Goal: Task Accomplishment & Management: Use online tool/utility

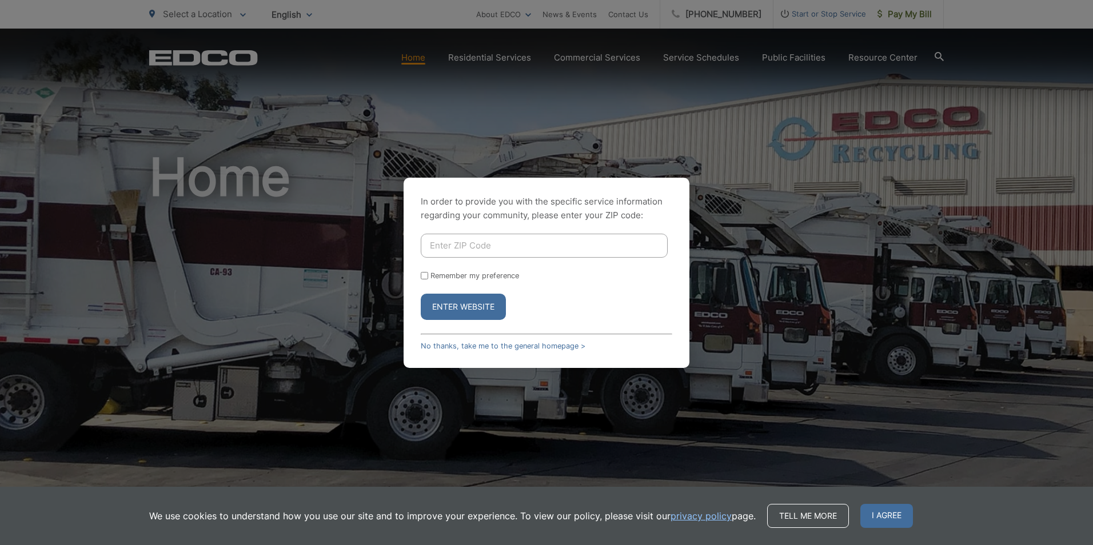
click at [428, 246] on input "Enter ZIP Code" at bounding box center [544, 246] width 247 height 24
type input "91945"
click at [421, 294] on button "Enter Website" at bounding box center [463, 307] width 85 height 26
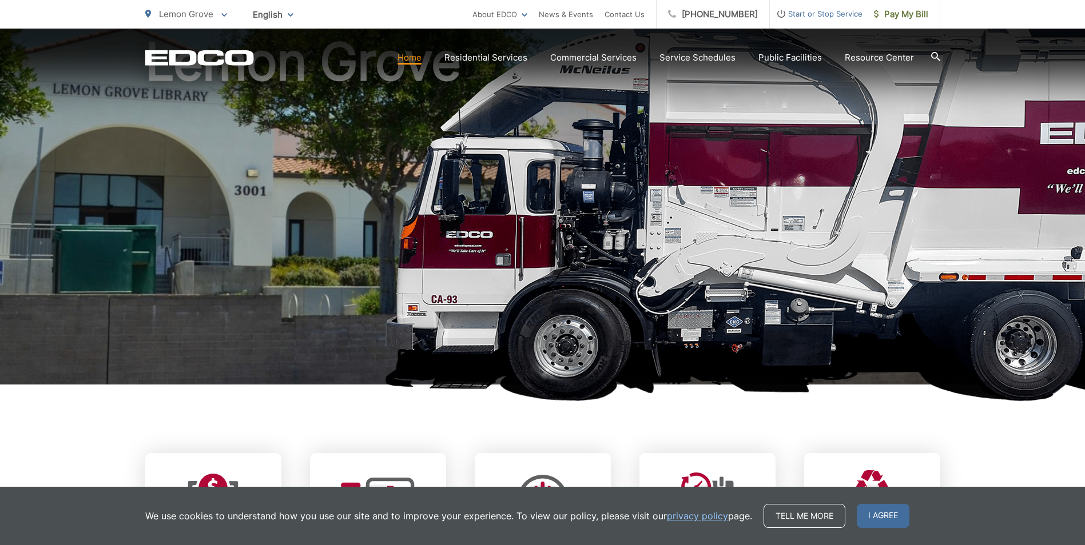
scroll to position [286, 0]
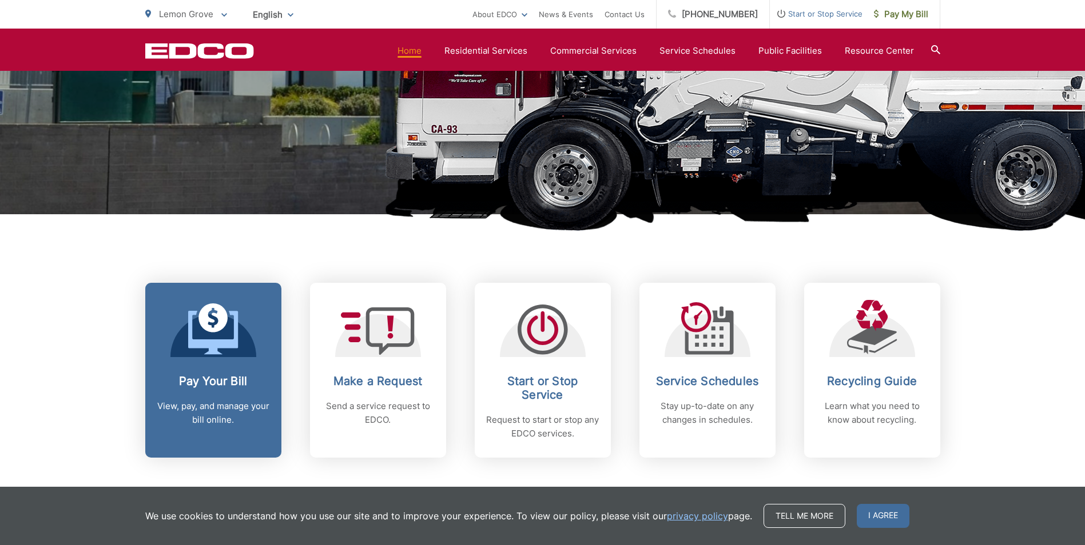
click at [220, 380] on h2 "Pay Your Bill" at bounding box center [213, 381] width 113 height 14
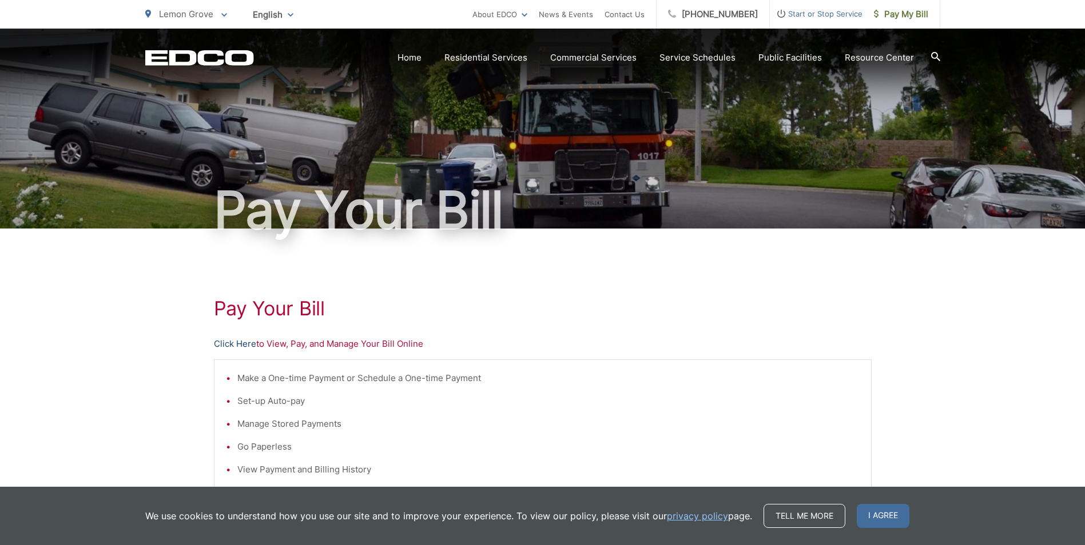
click at [237, 345] on link "Click Here" at bounding box center [235, 344] width 42 height 14
